Goal: Information Seeking & Learning: Learn about a topic

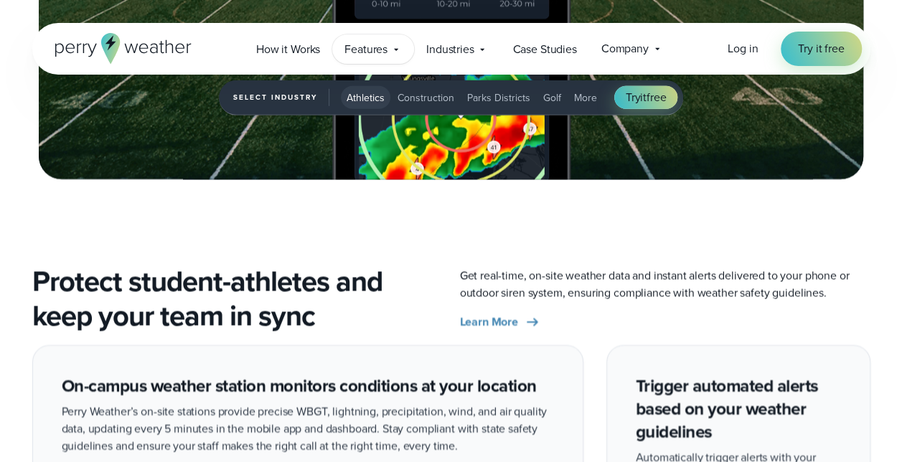
scroll to position [1938, 0]
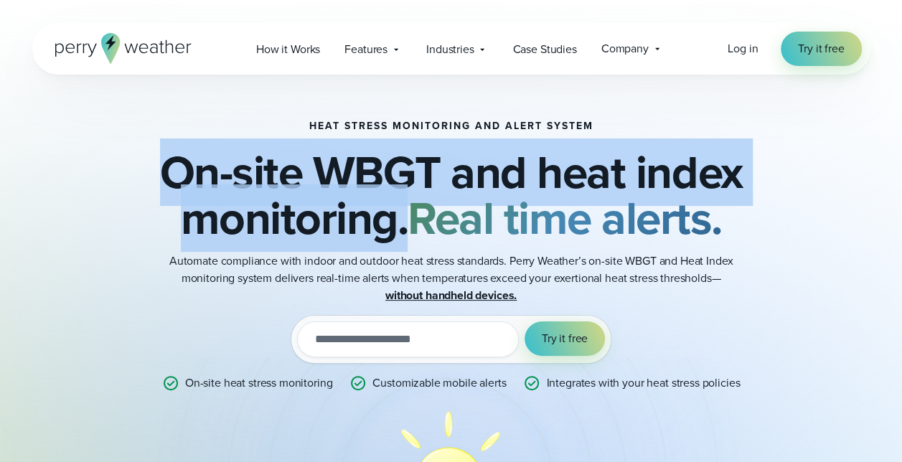
drag, startPoint x: 399, startPoint y: 224, endPoint x: 159, endPoint y: 164, distance: 247.8
click at [159, 164] on h2 "On-site WBGT and heat index monitoring. Real time alerts." at bounding box center [451, 195] width 695 height 92
copy h2 "On-site WBGT and heat index monitoring."
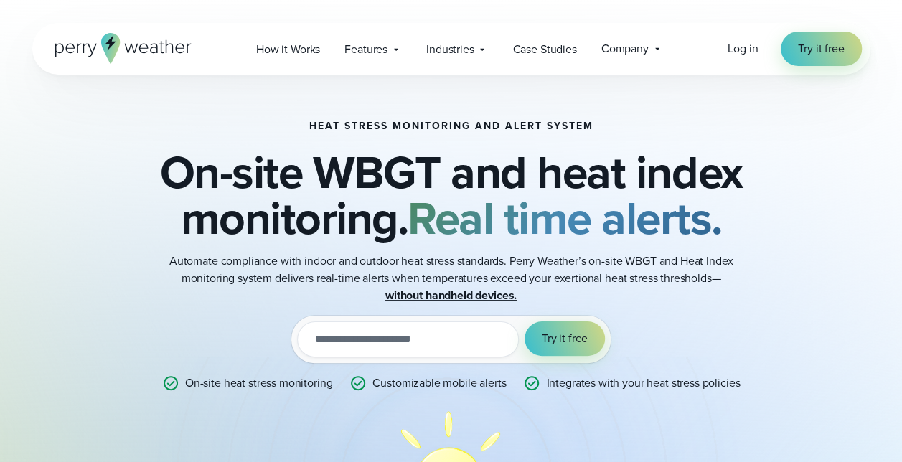
drag, startPoint x: 162, startPoint y: 169, endPoint x: 413, endPoint y: 226, distance: 257.6
click at [413, 226] on h2 "On-site WBGT and heat index monitoring. Real time alerts." at bounding box center [451, 195] width 695 height 92
drag, startPoint x: 413, startPoint y: 226, endPoint x: 314, endPoint y: 168, distance: 114.3
copy h2 "On-site WBGT and heat index monitoring."
